Goal: Register for event/course

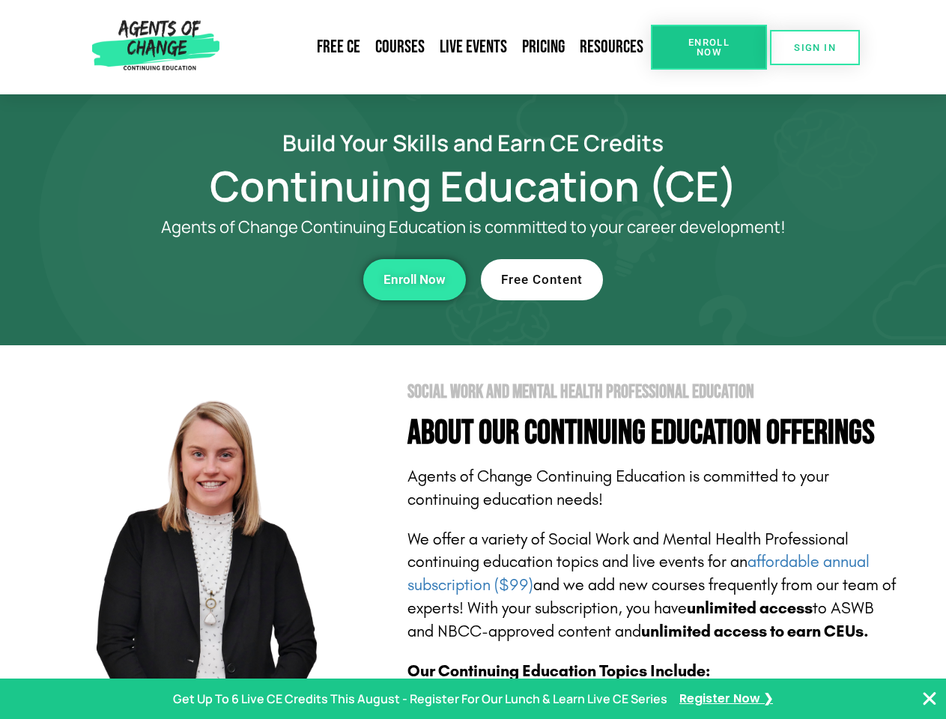
click at [473, 360] on section "Social Work and Mental Health Professional Education About Our Continuing Educa…" at bounding box center [473, 659] width 946 height 629
click at [709, 47] on span "Enroll Now" at bounding box center [709, 46] width 68 height 19
click at [815, 47] on span "SIGN IN" at bounding box center [815, 48] width 42 height 10
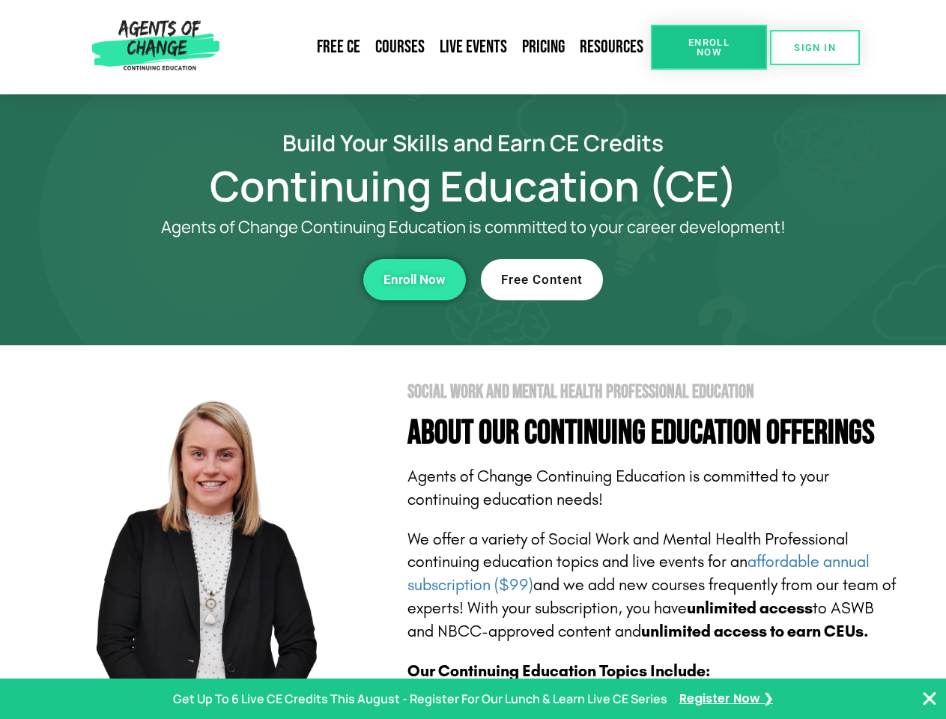
click at [260, 279] on div "Enroll Now" at bounding box center [260, 279] width 412 height 41
click at [414, 279] on span "Enroll Now" at bounding box center [414, 279] width 62 height 13
click at [687, 279] on div "Free Content" at bounding box center [687, 279] width 412 height 41
